Goal: Navigation & Orientation: Find specific page/section

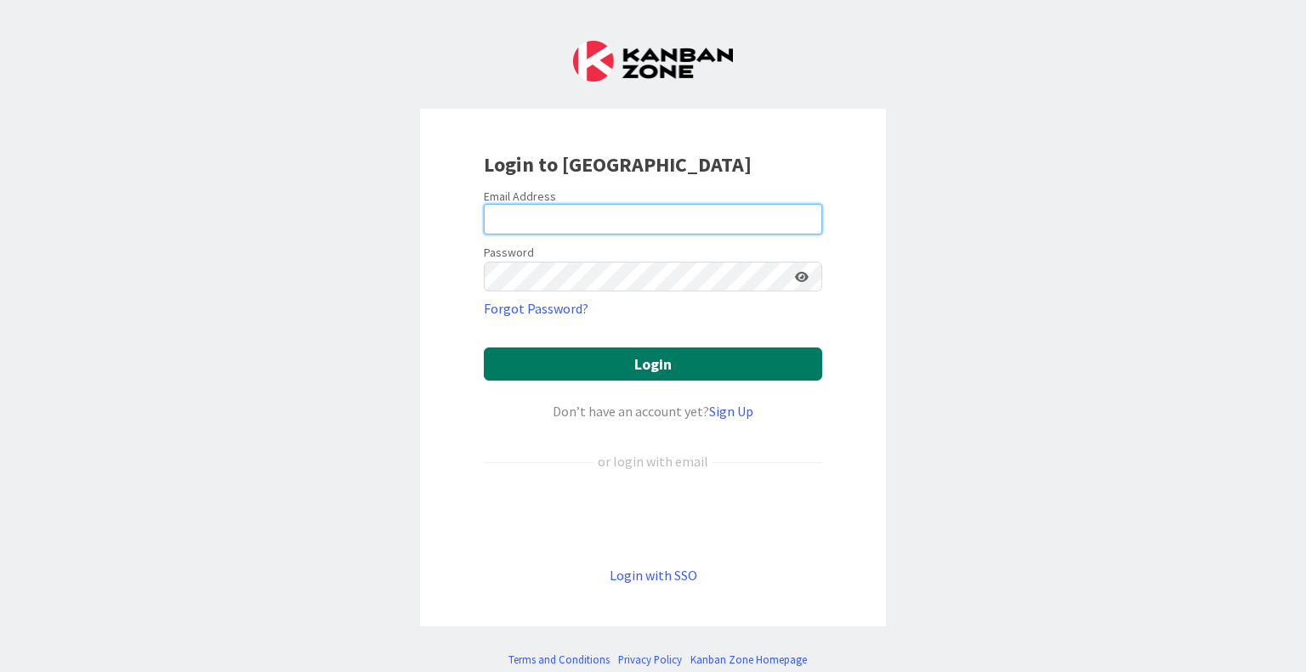
type input "[PERSON_NAME][EMAIL_ADDRESS][PERSON_NAME][DOMAIN_NAME]"
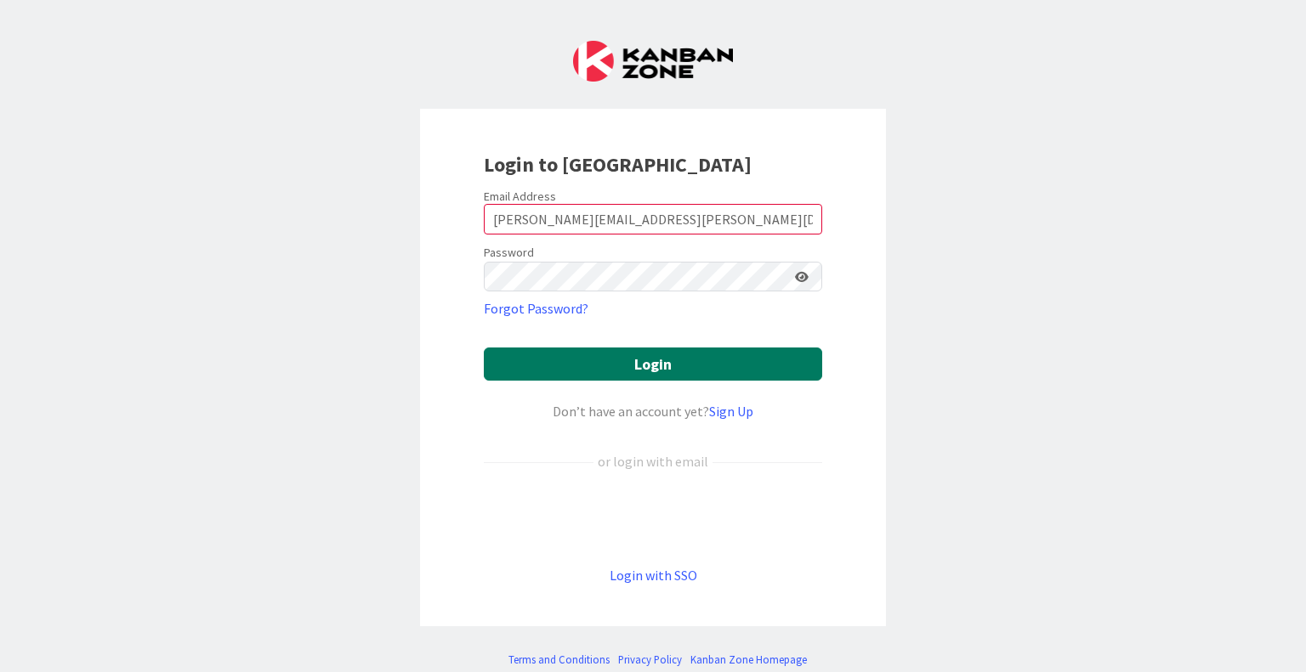
click at [623, 362] on button "Login" at bounding box center [653, 364] width 338 height 33
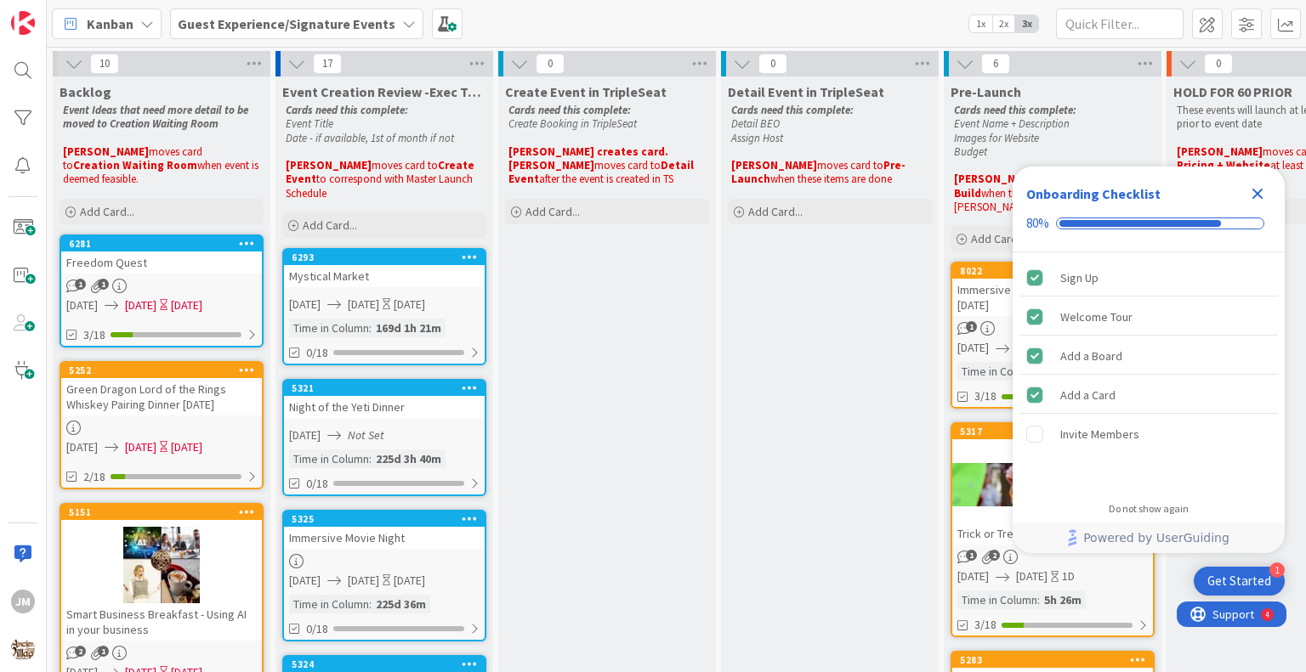
click at [1256, 196] on icon "Close Checklist" at bounding box center [1257, 194] width 11 height 11
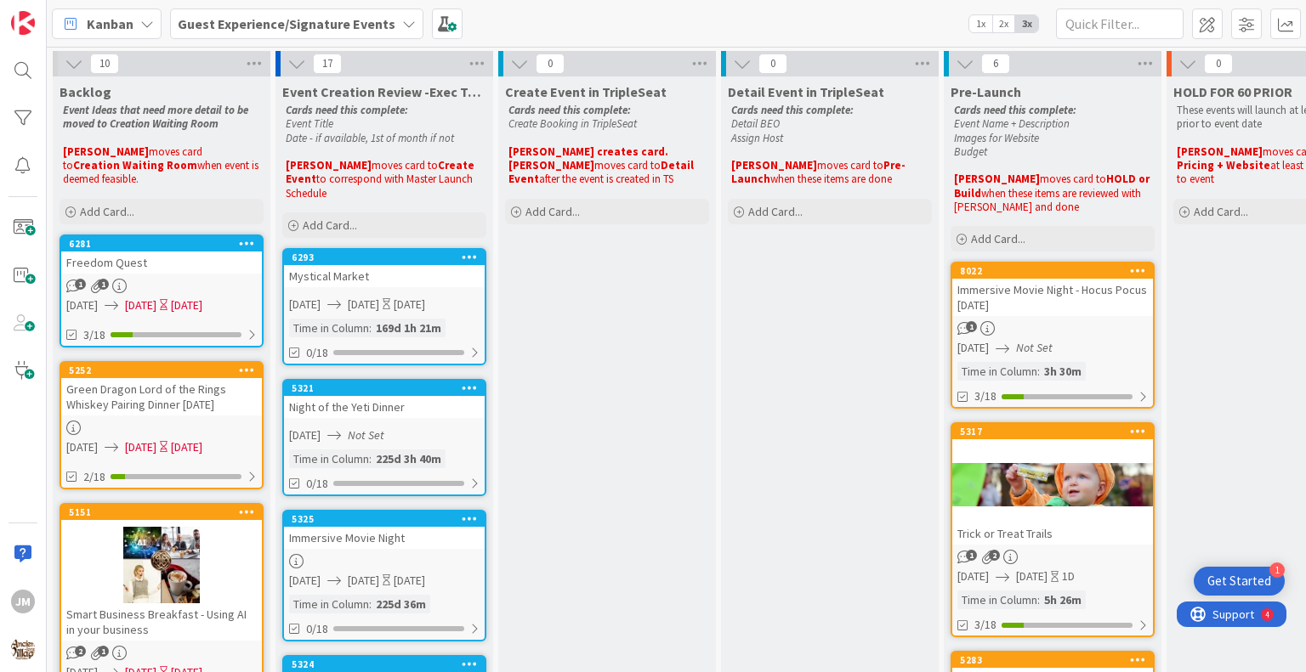
click at [330, 19] on b "Guest Experience/Signature Events" at bounding box center [287, 23] width 218 height 17
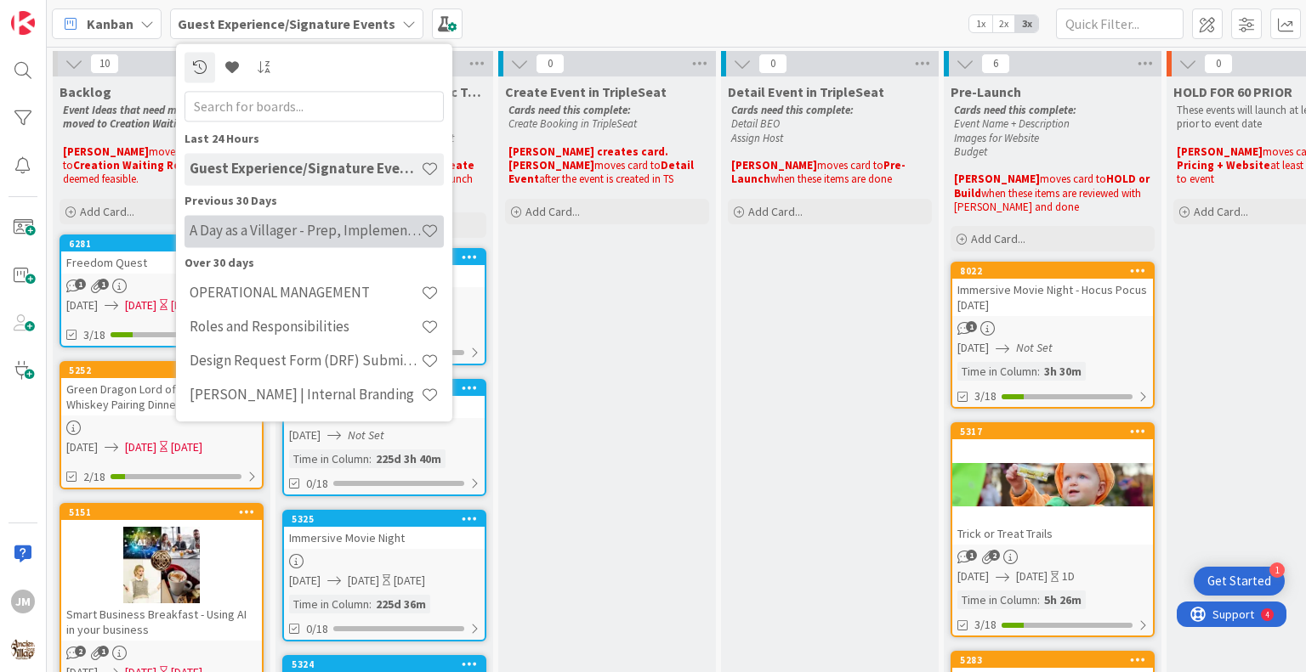
click at [241, 230] on h4 "A Day as a Villager - Prep, Implement and Execute" at bounding box center [305, 231] width 231 height 17
